Goal: Navigation & Orientation: Find specific page/section

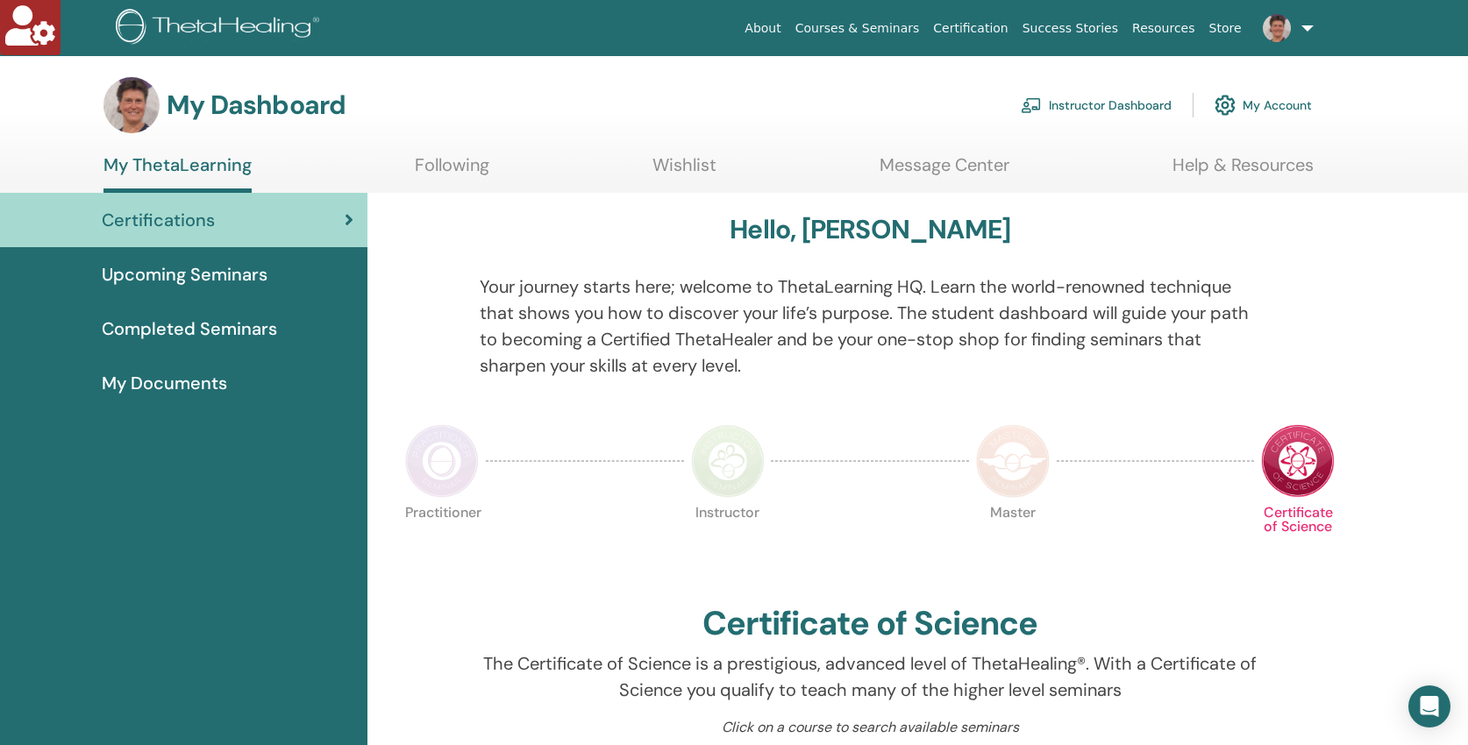
click at [1113, 102] on link "Instructor Dashboard" at bounding box center [1096, 105] width 151 height 39
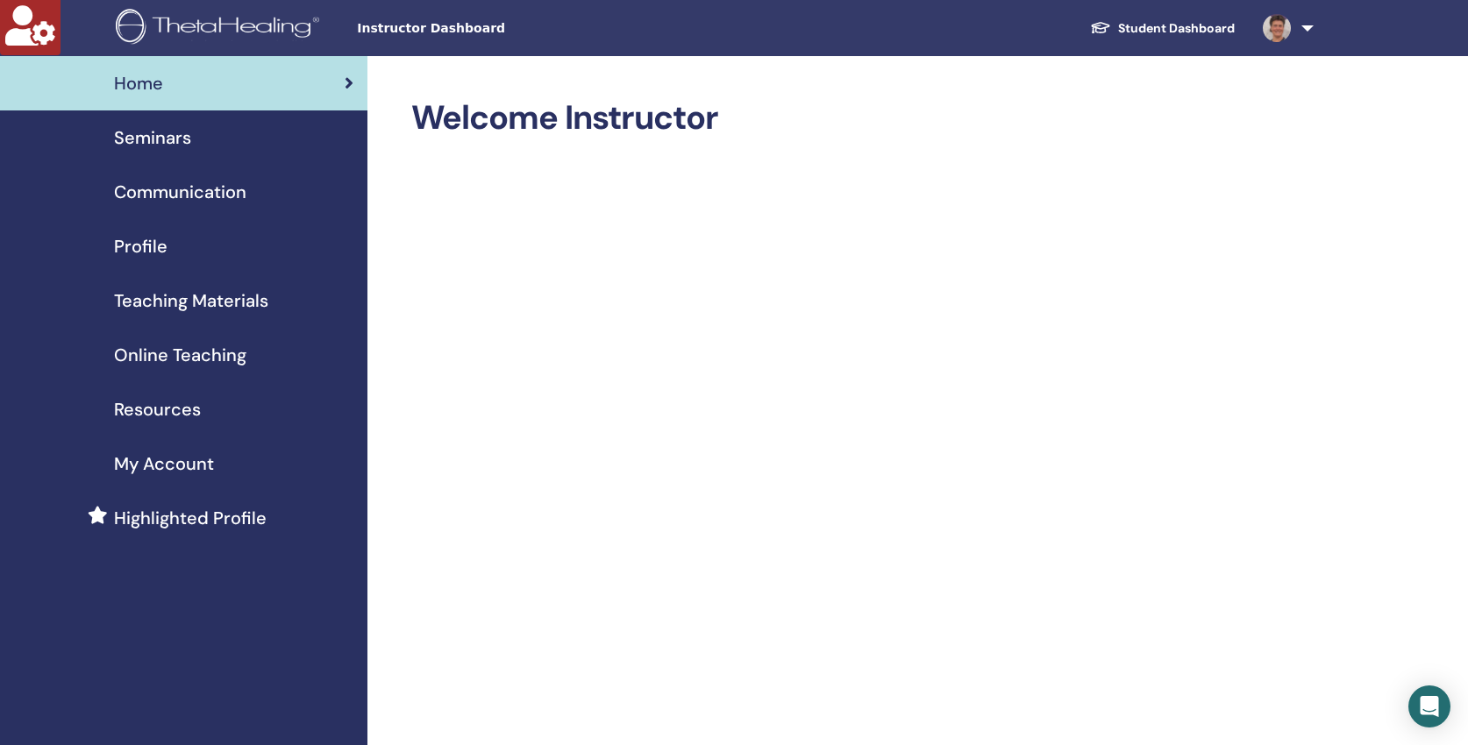
click at [180, 354] on span "Online Teaching" at bounding box center [180, 355] width 132 height 26
